Goal: Ask a question

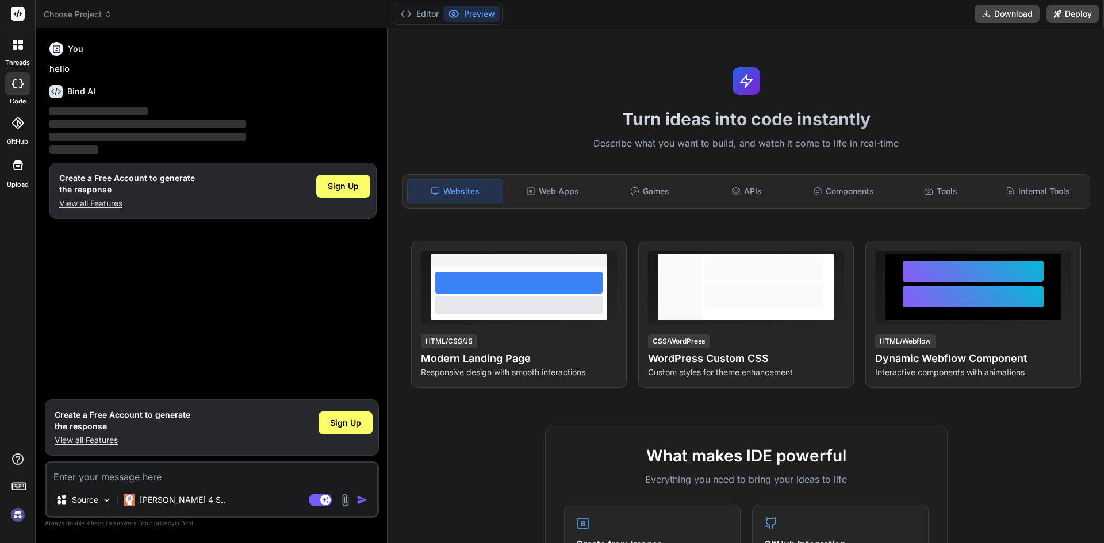
type textarea "x"
click at [104, 443] on p "View all Features" at bounding box center [123, 441] width 136 height 12
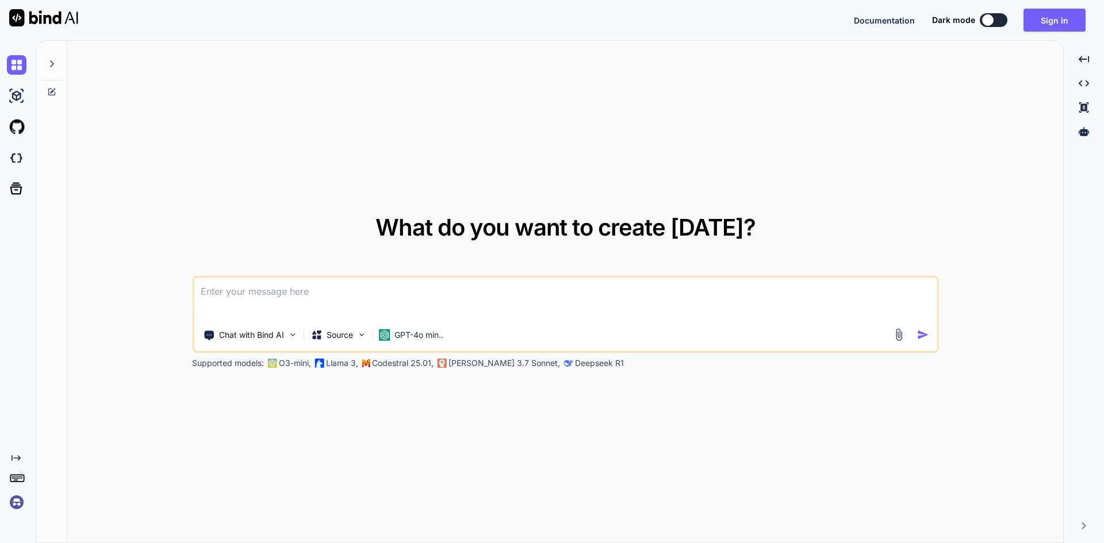
click at [248, 291] on textarea at bounding box center [566, 299] width 744 height 43
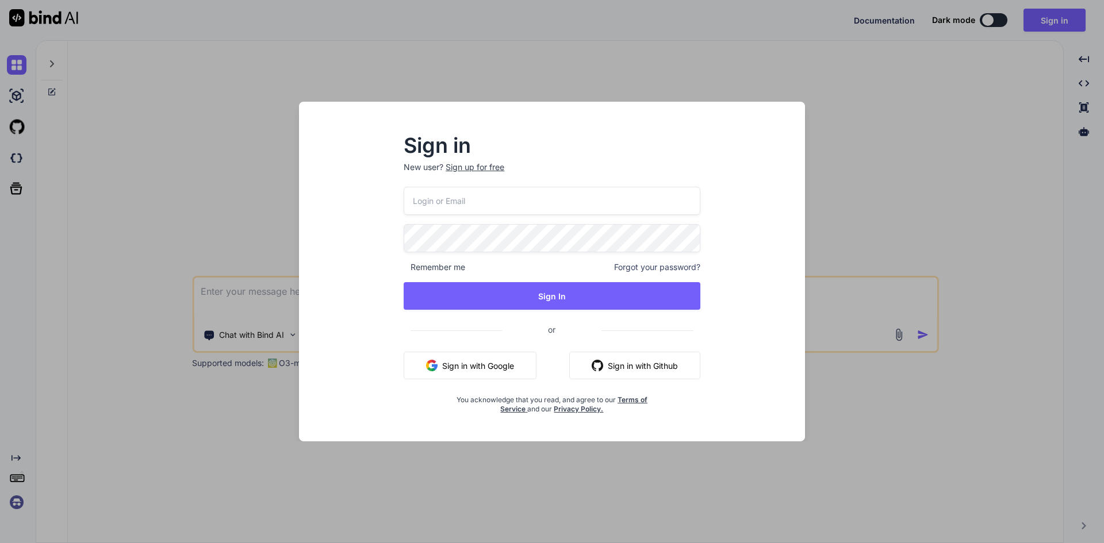
click at [457, 196] on input "email" at bounding box center [552, 201] width 297 height 28
type input "[EMAIL_ADDRESS][DOMAIN_NAME]"
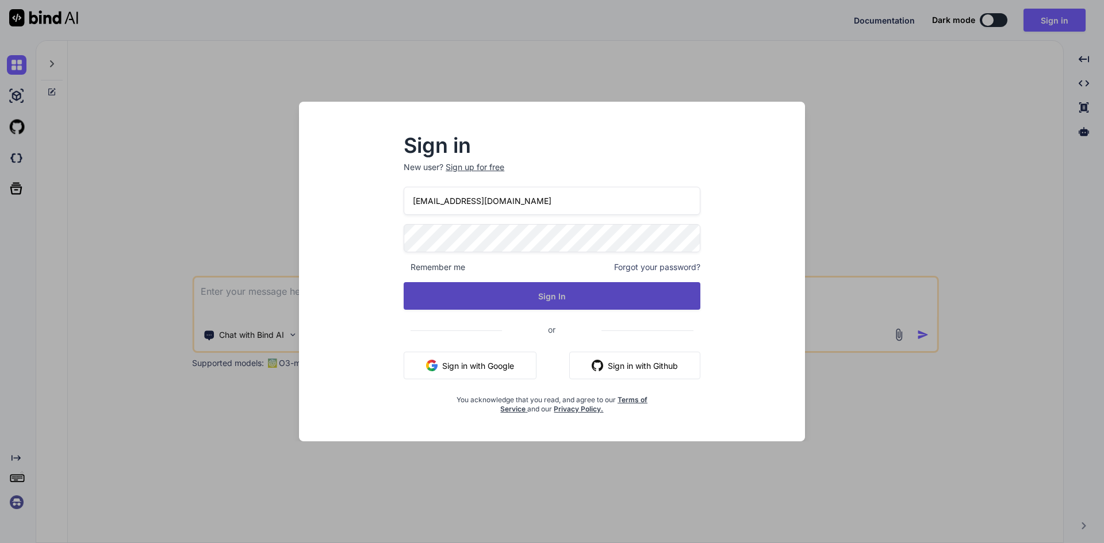
click at [545, 290] on button "Sign In" at bounding box center [552, 296] width 297 height 28
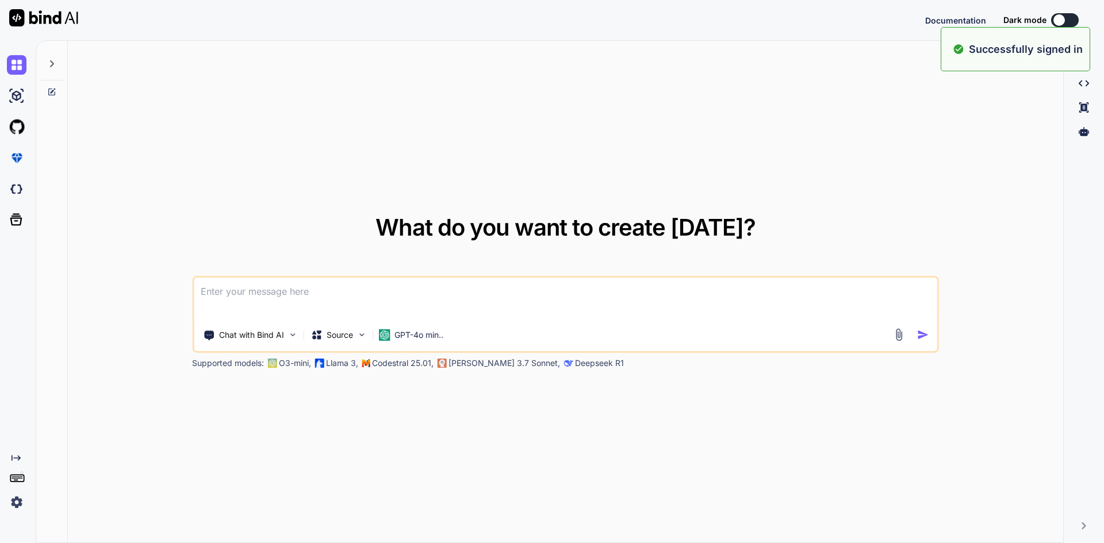
type textarea "x"
click at [418, 292] on textarea at bounding box center [566, 299] width 744 height 43
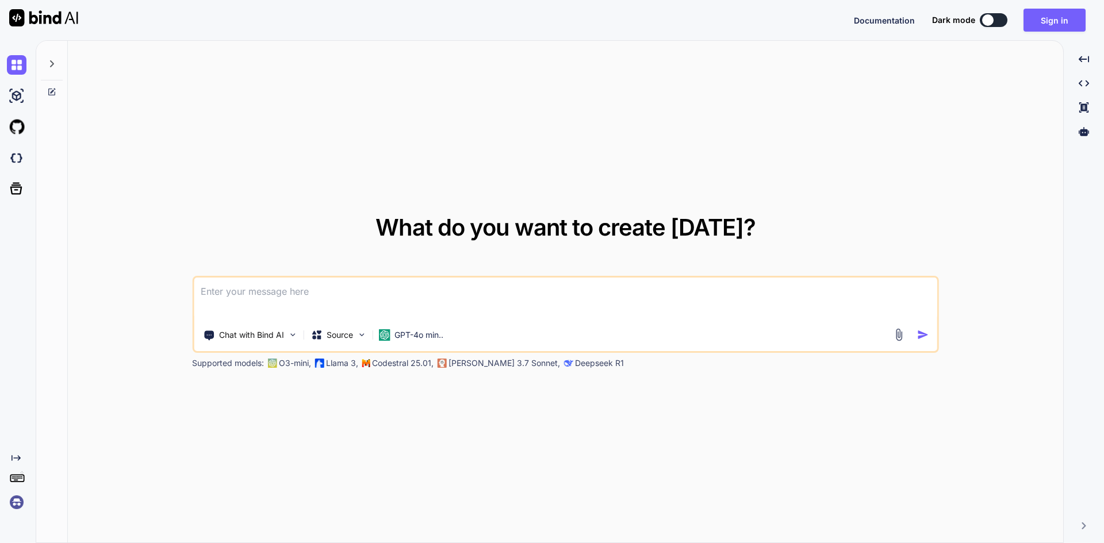
paste textarea
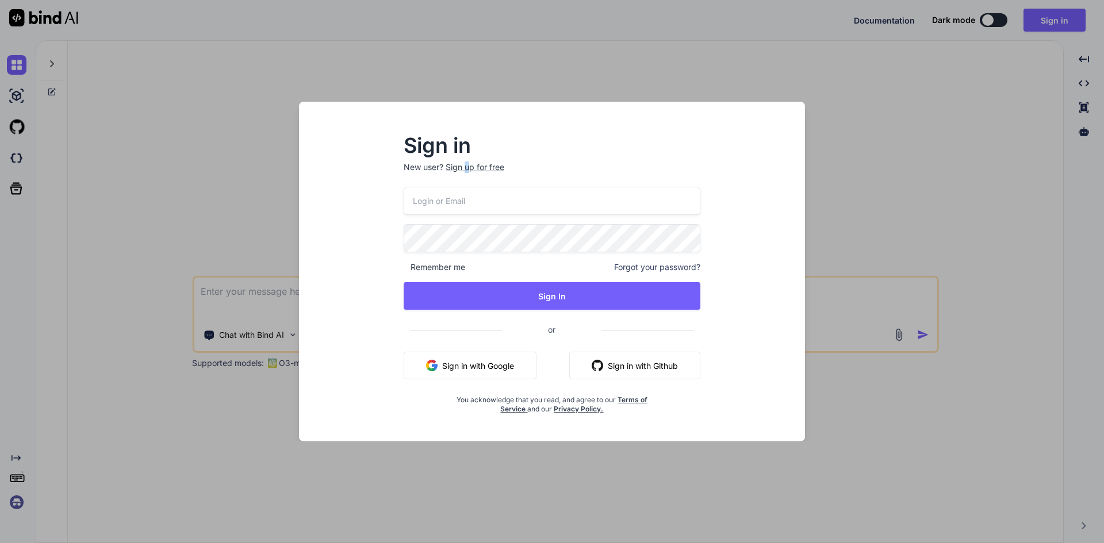
click at [468, 185] on p "New user? Sign up for free" at bounding box center [552, 174] width 297 height 25
click at [454, 213] on input "email" at bounding box center [552, 201] width 297 height 28
type input "[EMAIL_ADDRESS][DOMAIN_NAME]"
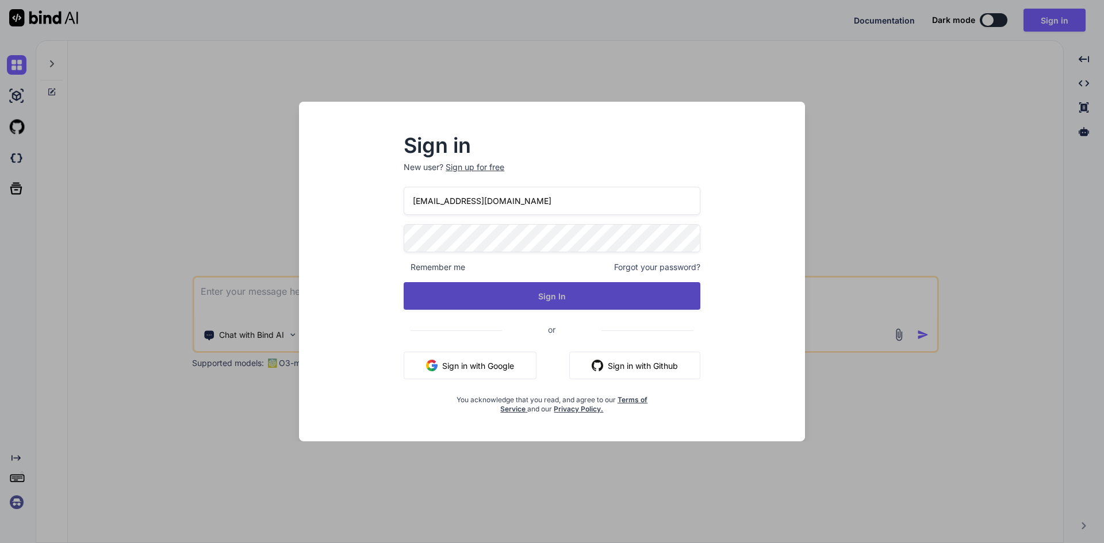
click at [503, 304] on button "Sign In" at bounding box center [552, 296] width 297 height 28
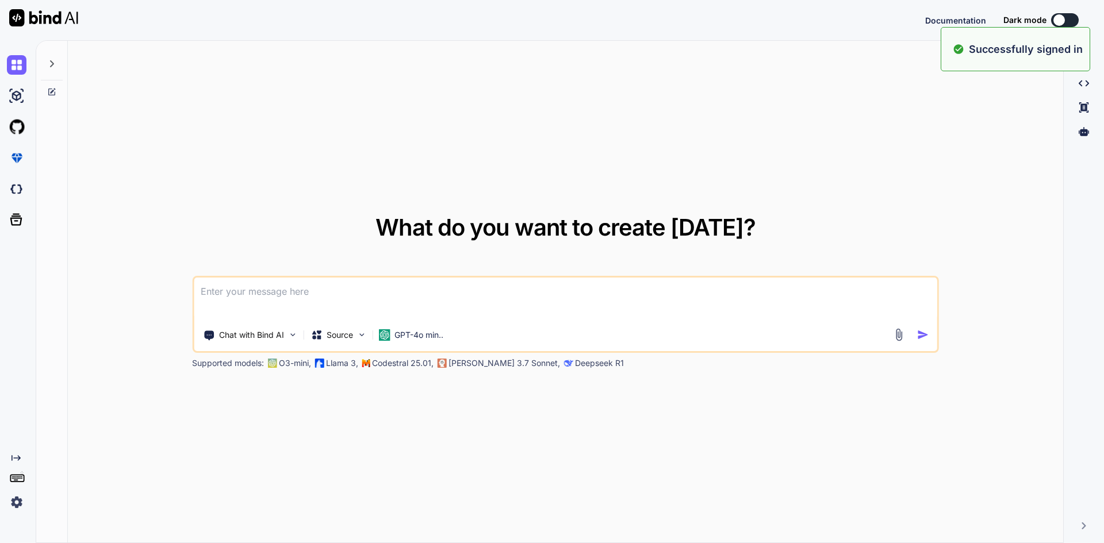
type textarea "x"
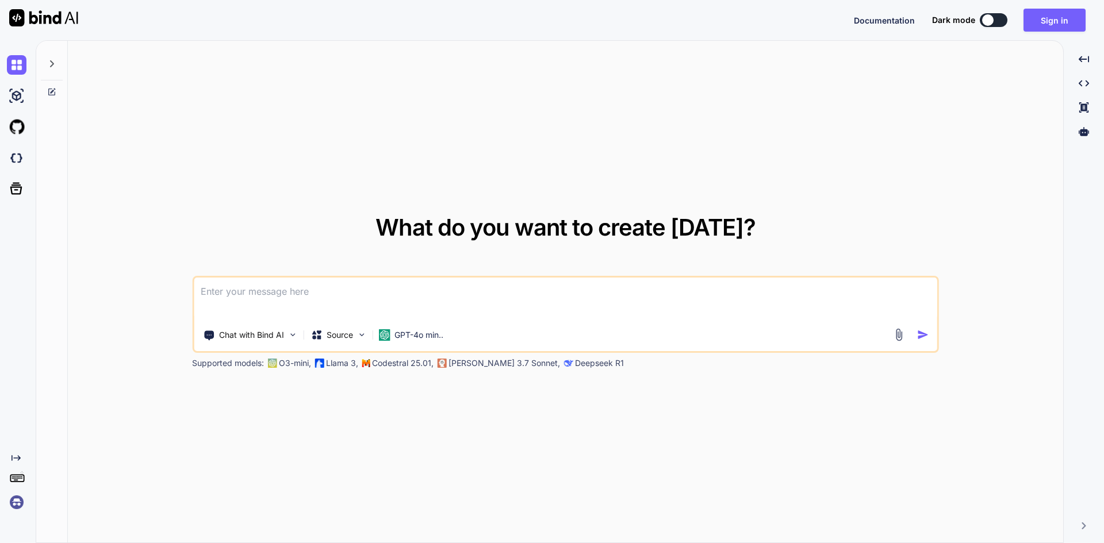
click at [393, 296] on textarea at bounding box center [566, 299] width 744 height 43
paste textarea
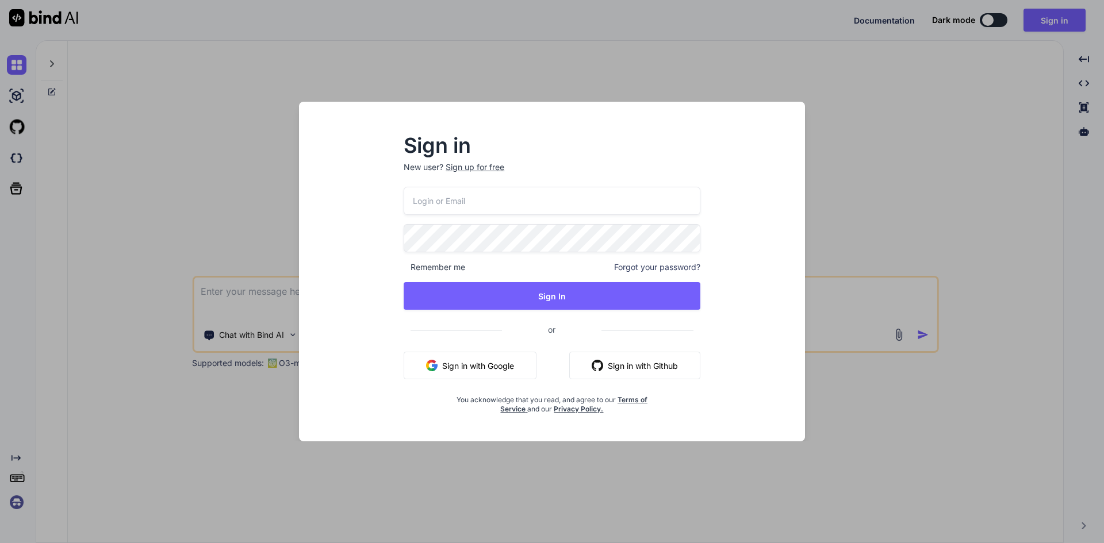
click at [452, 206] on input "email" at bounding box center [552, 201] width 297 height 28
type input "[EMAIL_ADDRESS][DOMAIN_NAME]"
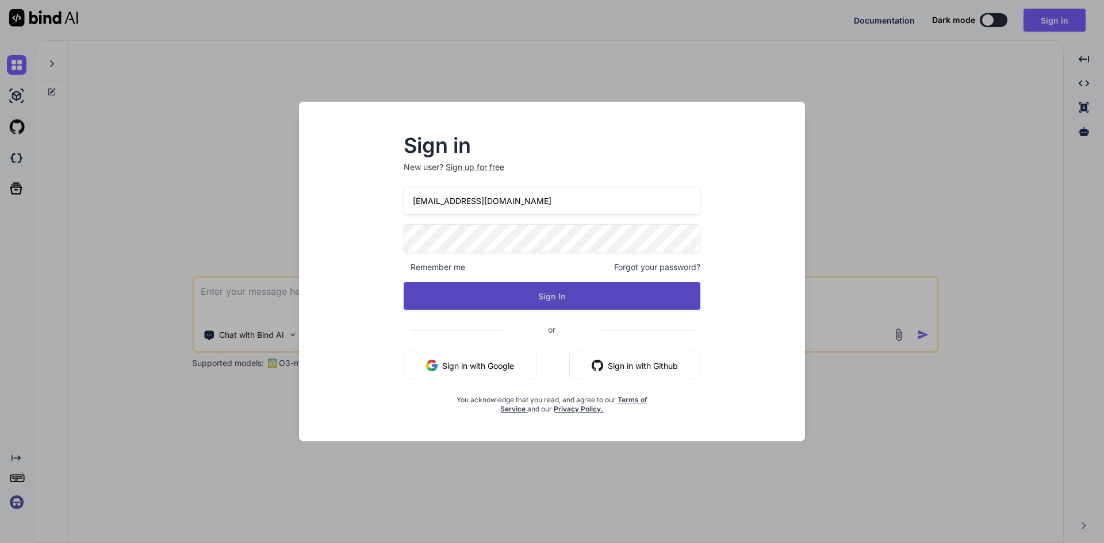
click at [526, 285] on button "Sign In" at bounding box center [552, 296] width 297 height 28
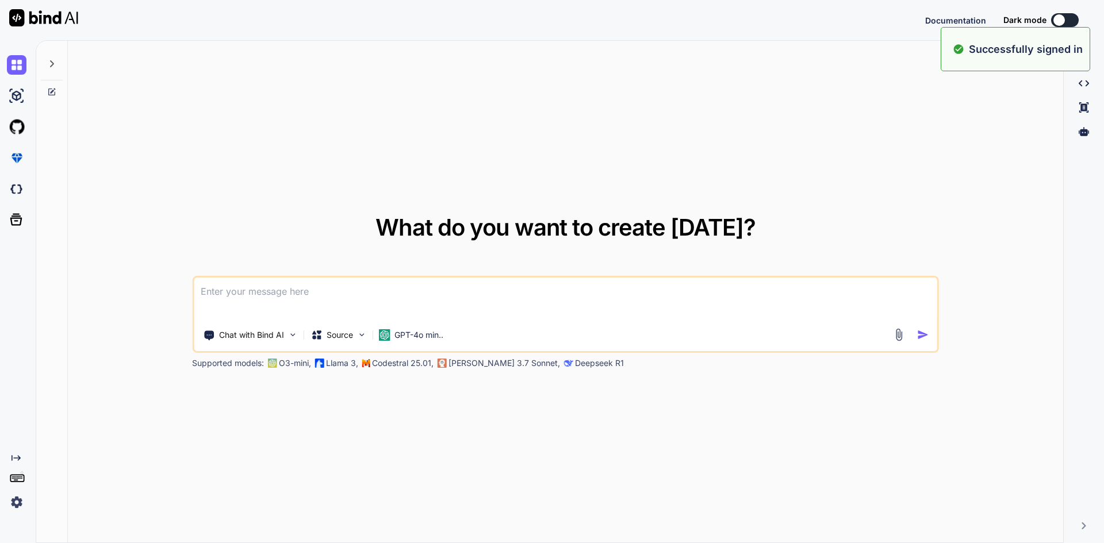
type textarea "x"
click at [270, 297] on textarea at bounding box center [566, 299] width 744 height 43
paste textarea "const props = defineProps<{ etask: eTask | null; }>(); const editTask = ref<eTa…"
type textarea "const props = defineProps<{ etask: eTask | null; }>(); const editTask = ref<eTa…"
type textarea "x"
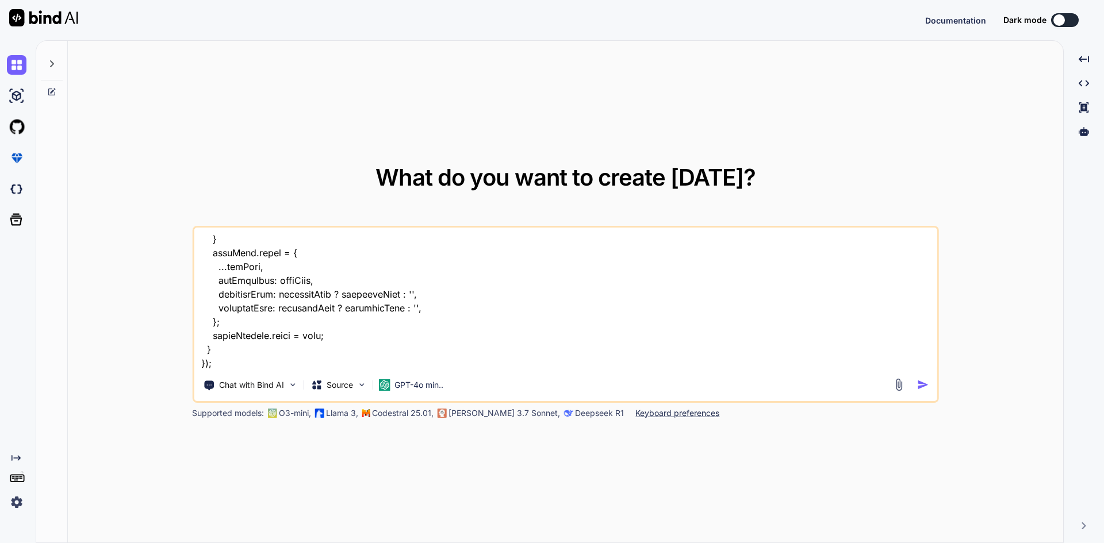
scroll to position [416, 0]
type textarea "const props = defineProps<{ etask: eTask | null; }>(); const editTask = ref<eTa…"
type textarea "x"
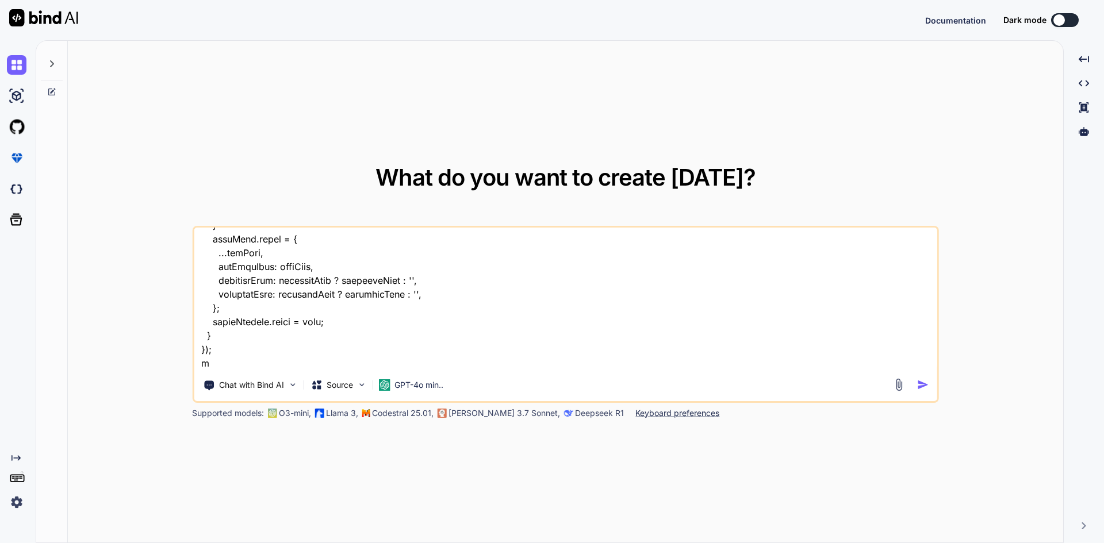
type textarea "const props = defineProps<{ etask: eTask | null; }>(); const editTask = ref<eTa…"
type textarea "x"
type textarea "const props = defineProps<{ etask: eTask | null; }>(); const editTask = ref<eTa…"
type textarea "x"
type textarea "const props = defineProps<{ etask: eTask | null; }>(); const editTask = ref<eTa…"
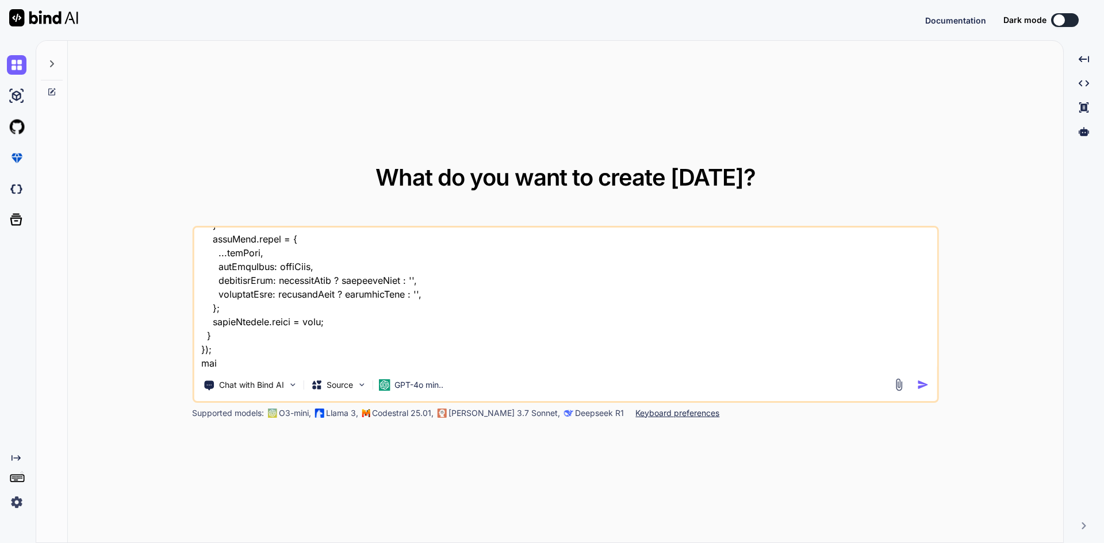
type textarea "x"
type textarea "const props = defineProps<{ etask: eTask | null; }>(); const editTask = ref<eTa…"
type textarea "x"
type textarea "const props = defineProps<{ etask: eTask | null; }>(); const editTask = ref<eTa…"
type textarea "x"
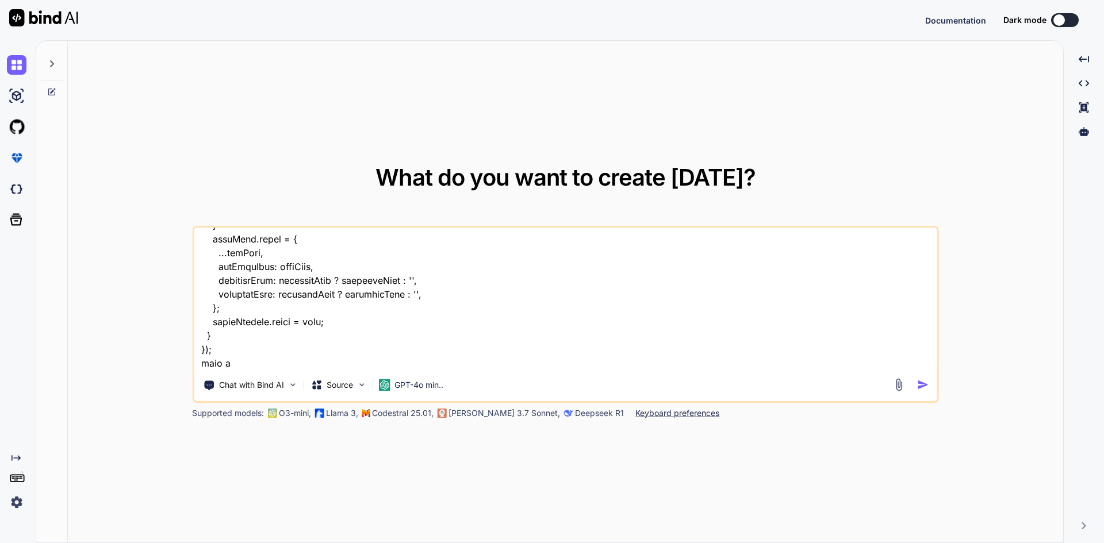
type textarea "const props = defineProps<{ etask: eTask | null; }>(); const editTask = ref<eTa…"
type textarea "x"
type textarea "const props = defineProps<{ etask: eTask | null; }>(); const editTask = ref<eTa…"
type textarea "x"
type textarea "const props = defineProps<{ etask: eTask | null; }>(); const editTask = ref<eTa…"
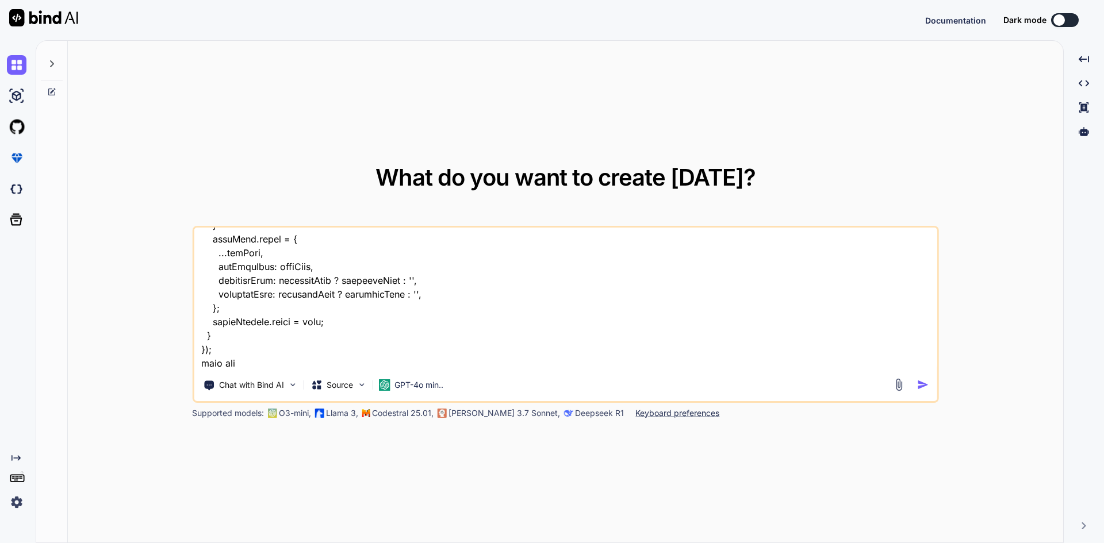
type textarea "x"
type textarea "const props = defineProps<{ etask: eTask | null; }>(); const editTask = ref<eTa…"
type textarea "x"
type textarea "const props = defineProps<{ etask: eTask | null; }>(); const editTask = ref<eTa…"
type textarea "x"
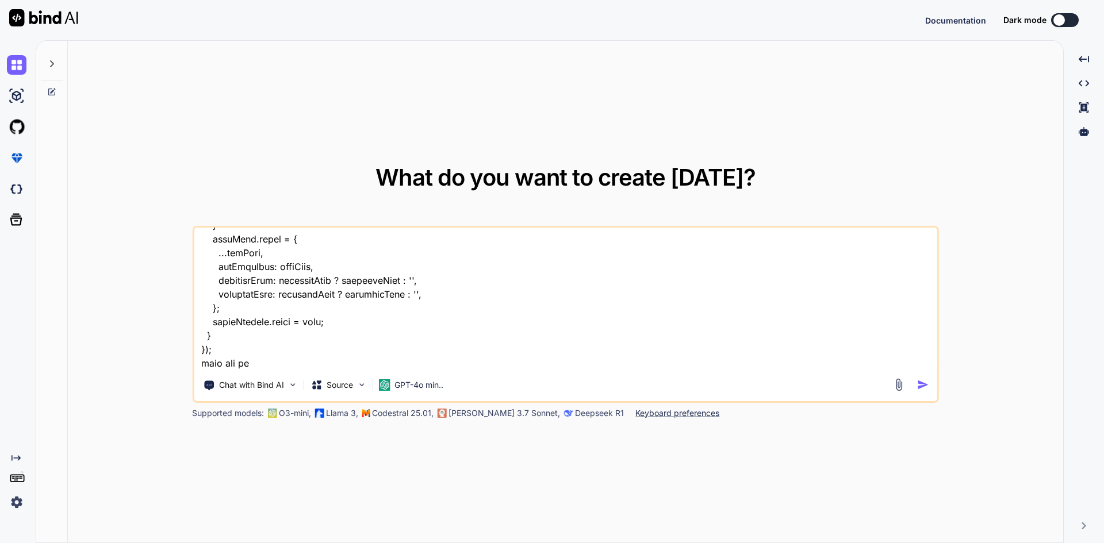
type textarea "const props = defineProps<{ etask: eTask | null; }>(); const editTask = ref<eTa…"
type textarea "x"
type textarea "const props = defineProps<{ etask: eTask | null; }>(); const editTask = ref<eTa…"
type textarea "x"
type textarea "const props = defineProps<{ etask: eTask | null; }>(); const editTask = ref<eTa…"
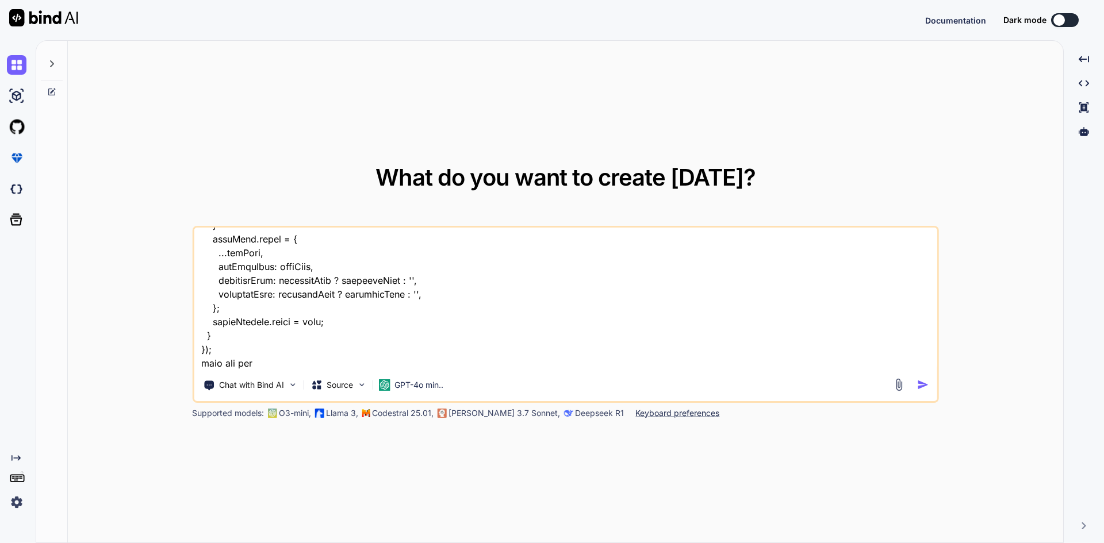
click at [919, 382] on img "button" at bounding box center [923, 385] width 12 height 12
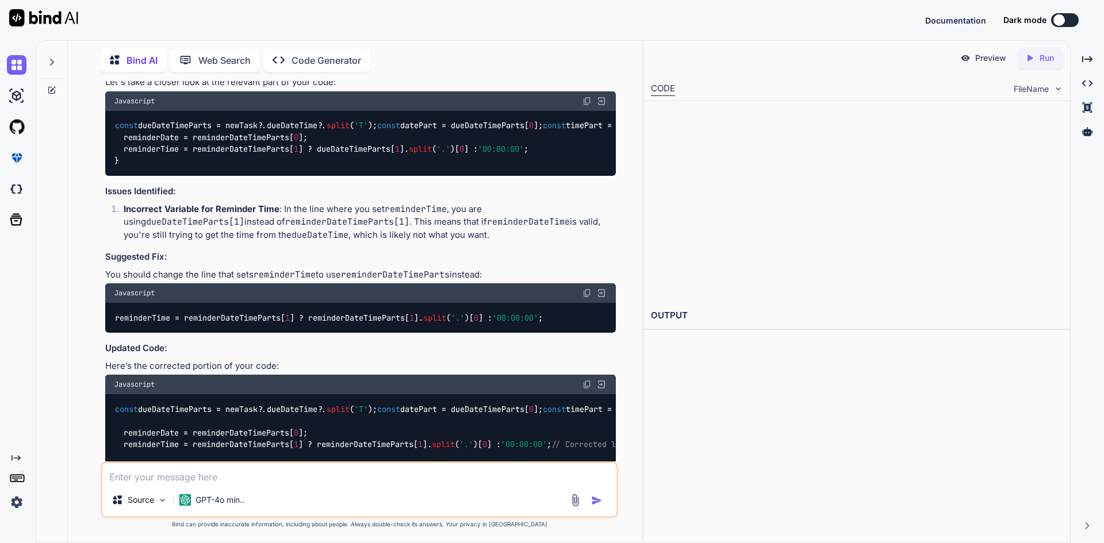
scroll to position [235, 0]
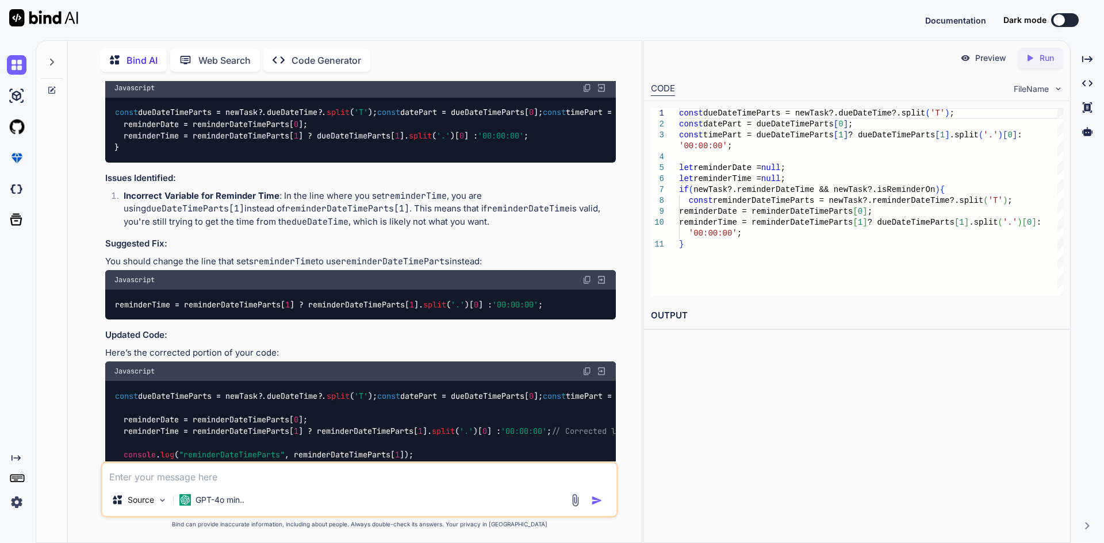
type textarea "x"
click at [158, 154] on code "const dueDateTimeParts = newTask?. dueDateTime ?. split ( 'T' ); const datePart…" at bounding box center [901, 129] width 1574 height 47
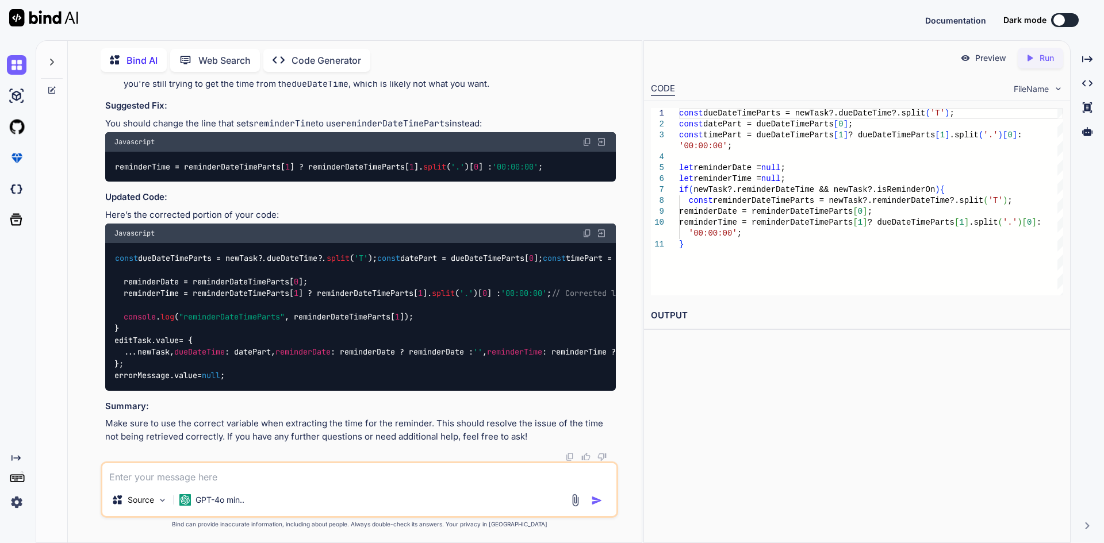
click at [710, 171] on div "const dueDateTimeParts = newTask?.dueDateTime?.split ( 'T' ) ; const datePart =…" at bounding box center [871, 201] width 384 height 187
click at [709, 176] on div "const dueDateTimeParts = newTask?.dueDateTime?.split ( 'T' ) ; const datePart =…" at bounding box center [871, 201] width 384 height 187
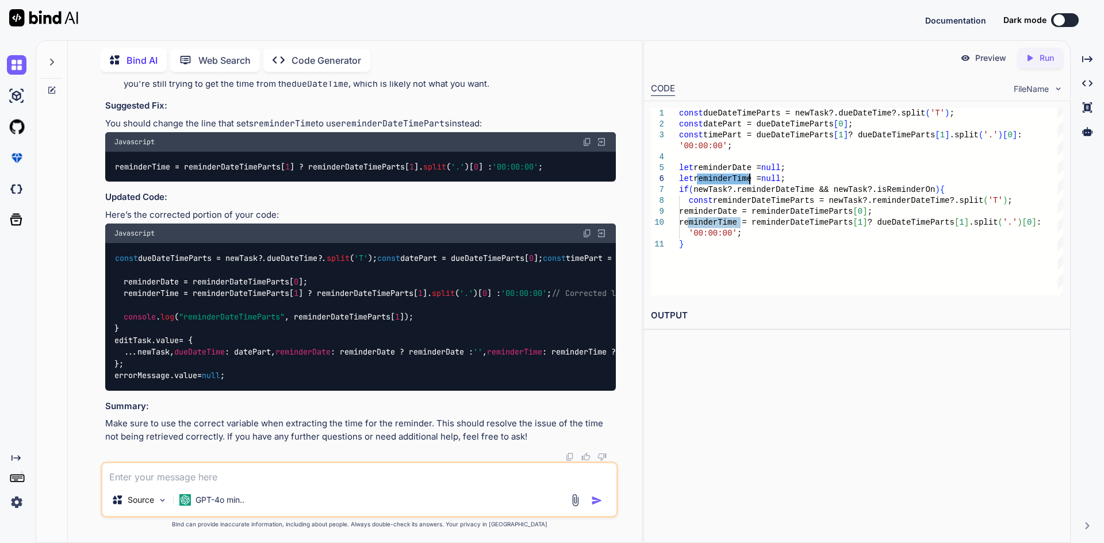
click at [692, 245] on div "const dueDateTimeParts = newTask?.dueDateTime?.split ( 'T' ) ; const datePart =…" at bounding box center [871, 201] width 384 height 187
type textarea "const dueDateTimeParts = newTask?.dueDateTime?.split('T'); const datePart = due…"
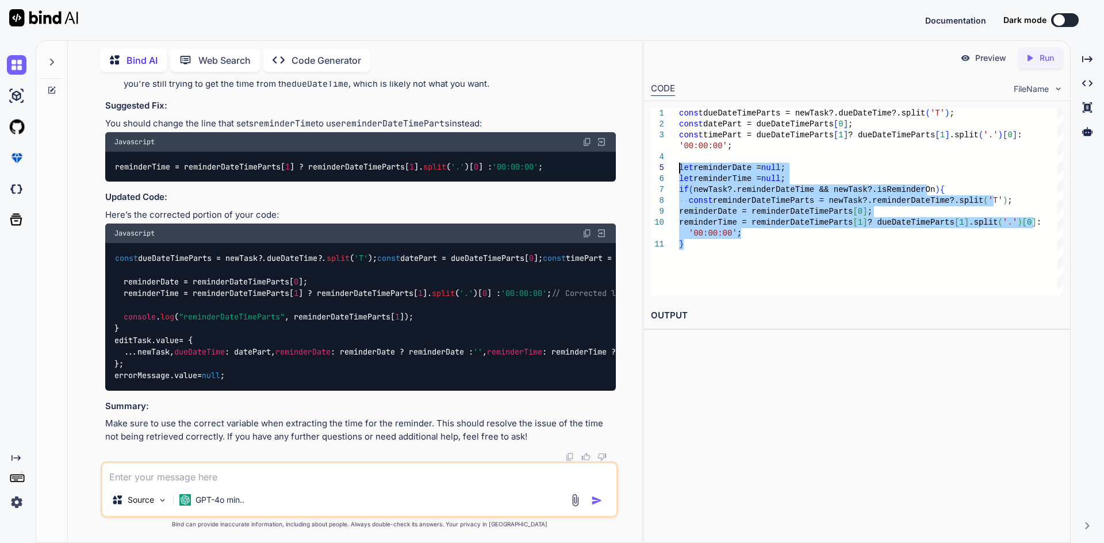
drag, startPoint x: 693, startPoint y: 245, endPoint x: 678, endPoint y: 172, distance: 74.6
click at [679, 172] on div "const dueDateTimeParts = newTask?.dueDateTime?.split ( 'T' ) ; const datePart =…" at bounding box center [871, 201] width 384 height 187
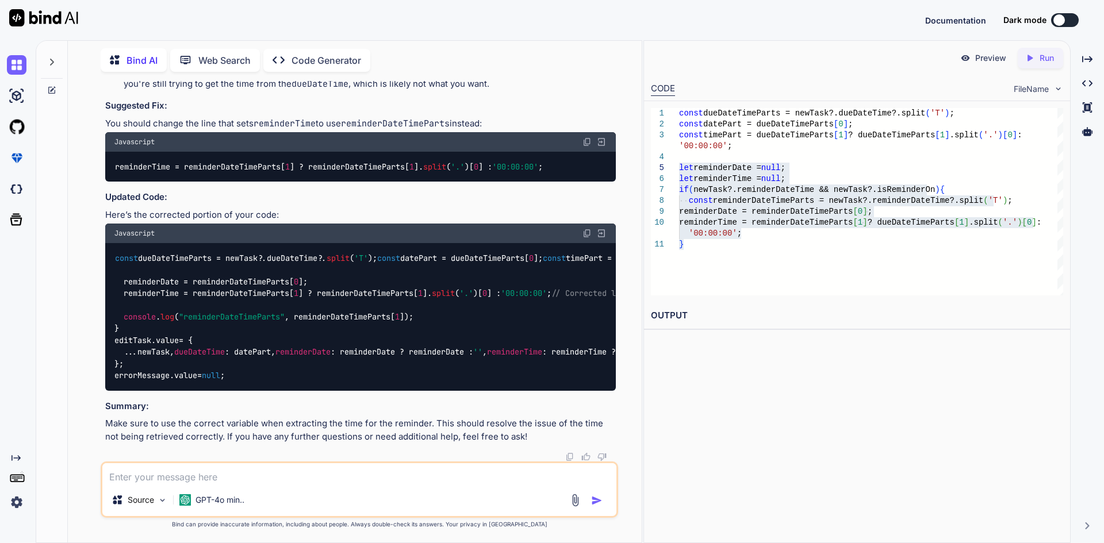
click at [243, 482] on textarea at bounding box center [359, 474] width 514 height 21
paste textarea "09:57:00.0000000"
click at [274, 477] on textarea "i have got reminder time in this format 09:57:00.0000000" at bounding box center [359, 474] width 514 height 21
click at [381, 473] on textarea "i have got reminder time in this format 09:57:00.0000000" at bounding box center [359, 474] width 514 height 21
type textarea "i have got reminder time in this format 09:57:00.0000000 get hrs and minuts fro…"
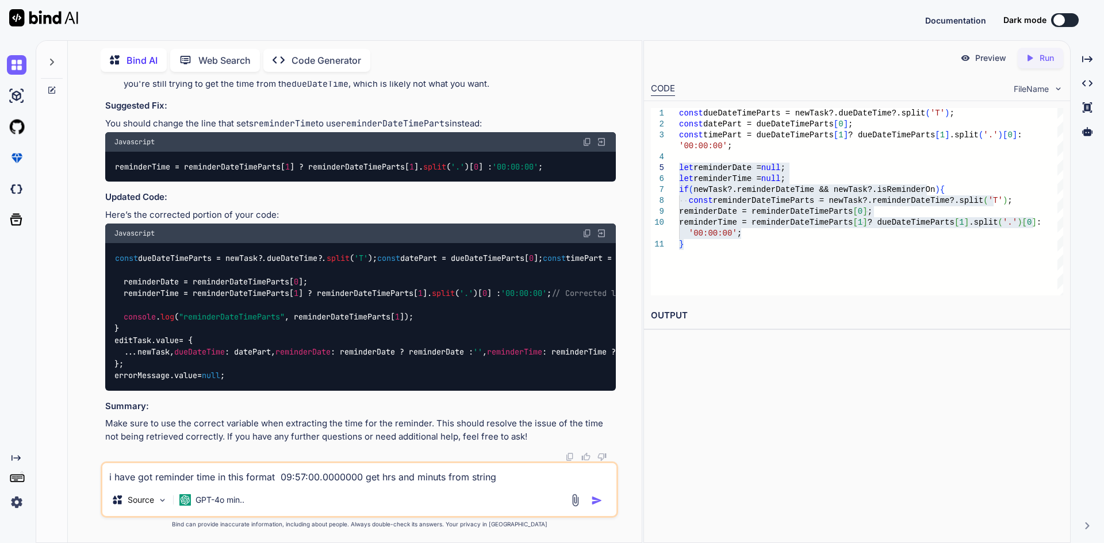
click at [606, 500] on button "button" at bounding box center [599, 501] width 16 height 12
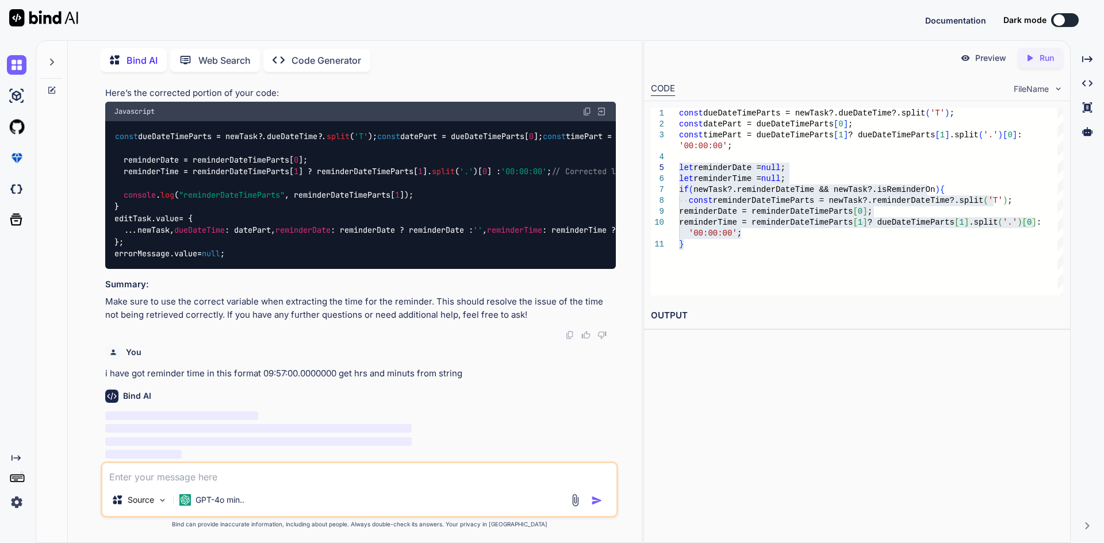
scroll to position [703, 0]
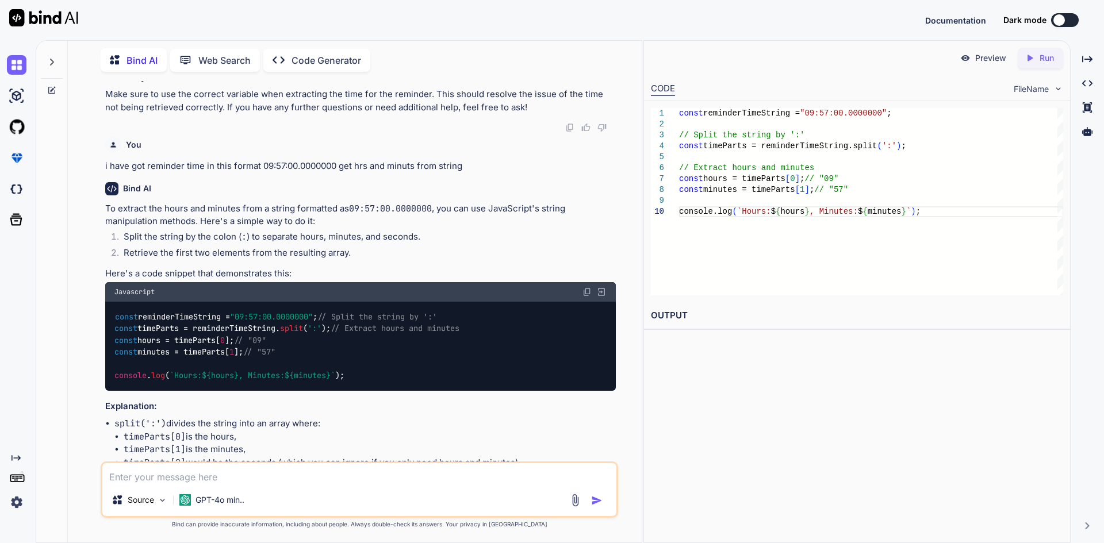
copy code "dueDateTime : datePart, reminderDate : reminderDate ? reminderDate : '' , remin…"
drag, startPoint x: 152, startPoint y: 202, endPoint x: 357, endPoint y: 219, distance: 205.5
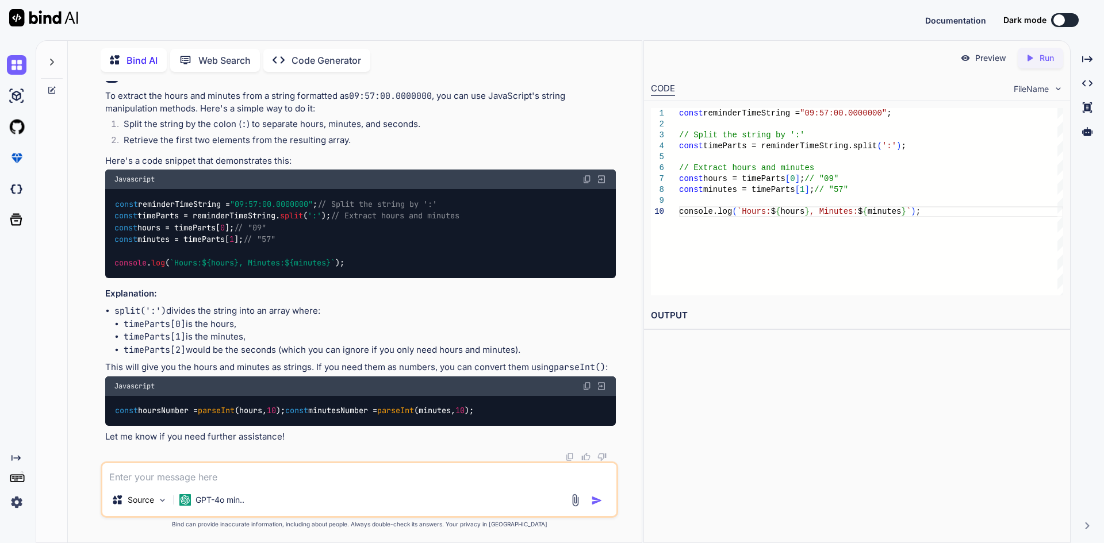
scroll to position [933, 0]
click at [723, 147] on div "const reminderTimeString = "09:57:00.0000000" ; // Split the string by ':' cons…" at bounding box center [871, 201] width 384 height 187
type textarea "const reminderTimeString = "09:57:00.0000000"; // Split the string by ':' const…"
